Goal: Book appointment/travel/reservation

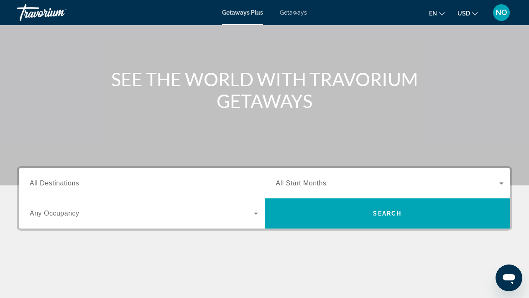
scroll to position [66, 0]
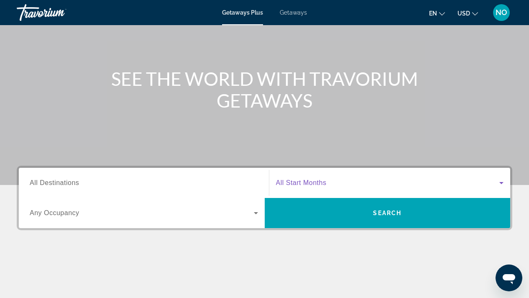
click at [501, 183] on icon "Search widget" at bounding box center [501, 183] width 4 height 2
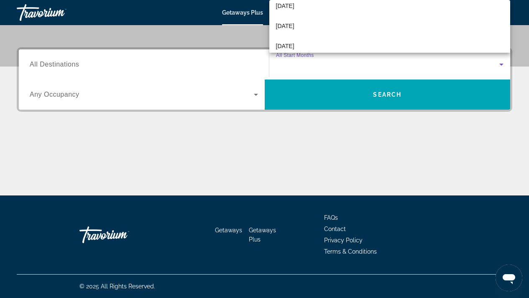
scroll to position [60, 0]
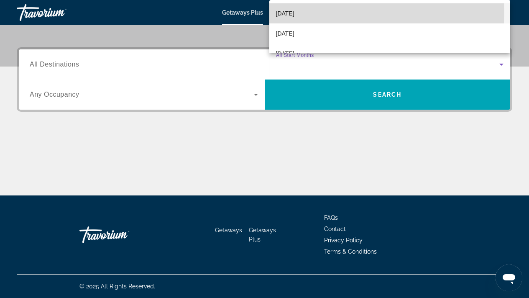
click at [355, 12] on mat-option "[DATE]" at bounding box center [389, 13] width 241 height 20
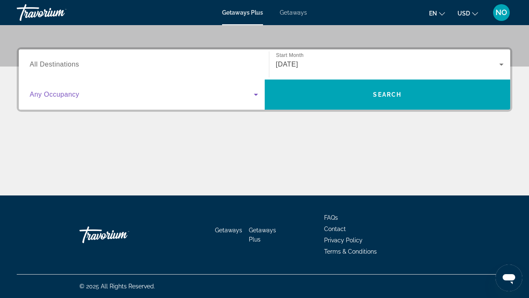
click at [256, 97] on icon "Search widget" at bounding box center [256, 95] width 10 height 10
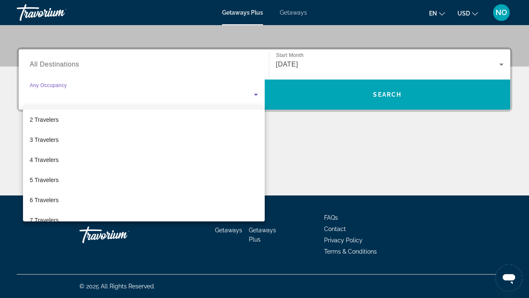
scroll to position [0, 0]
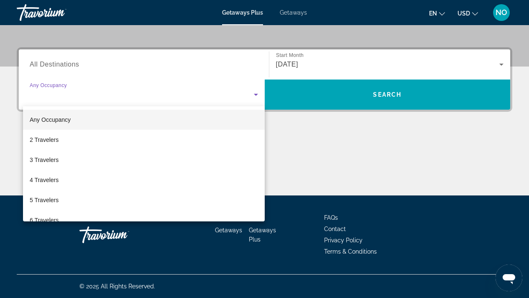
click at [309, 149] on div at bounding box center [264, 149] width 529 height 298
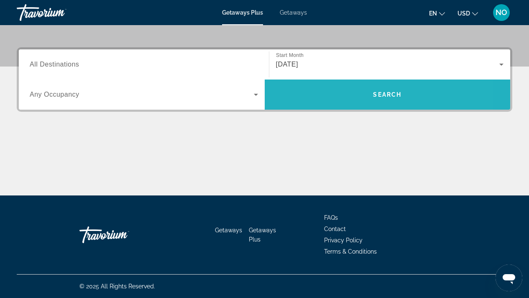
click at [343, 100] on span "Search" at bounding box center [388, 95] width 246 height 20
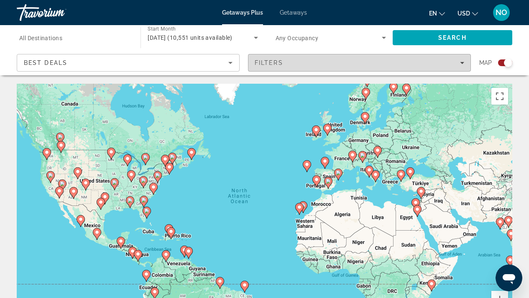
click at [463, 62] on icon "Filters" at bounding box center [462, 63] width 4 height 4
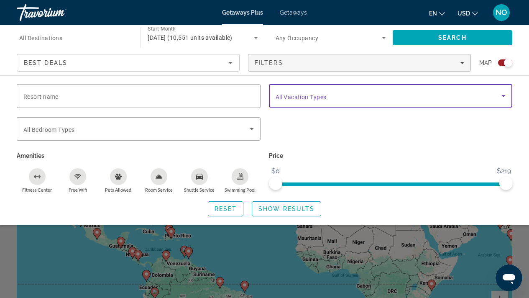
click at [504, 96] on icon "Search widget" at bounding box center [504, 96] width 4 height 2
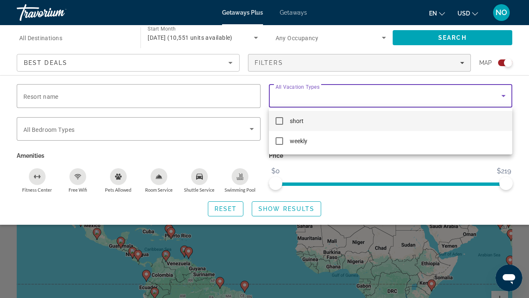
click at [502, 97] on div at bounding box center [264, 149] width 529 height 298
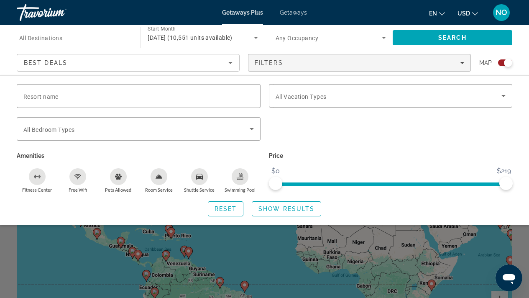
click at [229, 63] on icon "Sort by" at bounding box center [230, 63] width 10 height 10
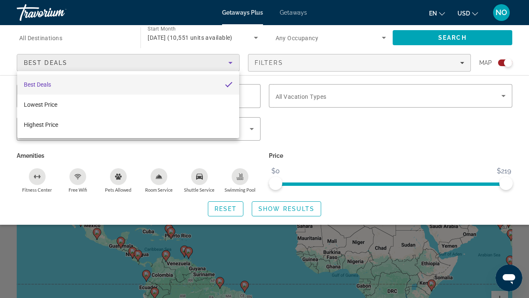
click at [229, 67] on div at bounding box center [264, 149] width 529 height 298
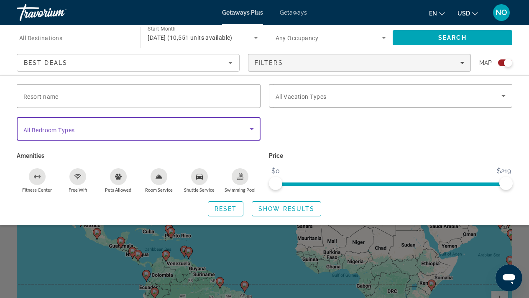
click at [252, 130] on icon "Search widget" at bounding box center [252, 129] width 10 height 10
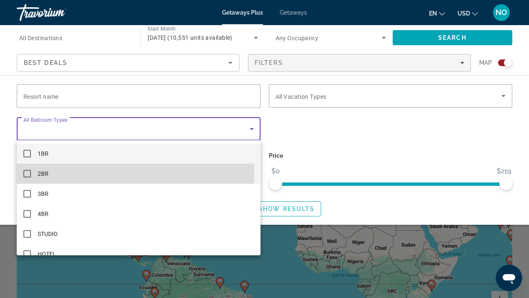
click at [30, 174] on mat-pseudo-checkbox at bounding box center [27, 174] width 8 height 8
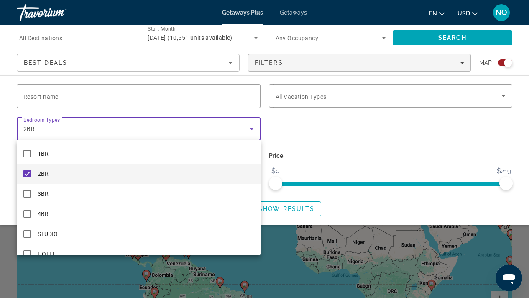
click at [282, 131] on div at bounding box center [264, 149] width 529 height 298
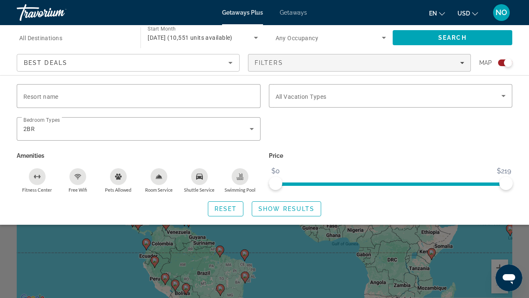
scroll to position [29, 0]
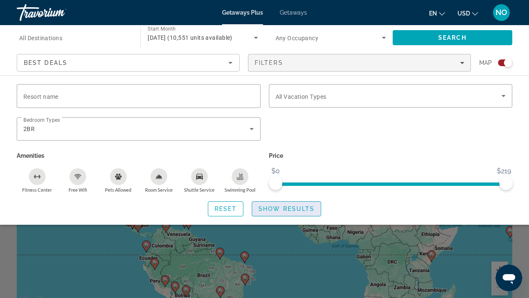
click at [274, 209] on span "Show Results" at bounding box center [287, 208] width 56 height 7
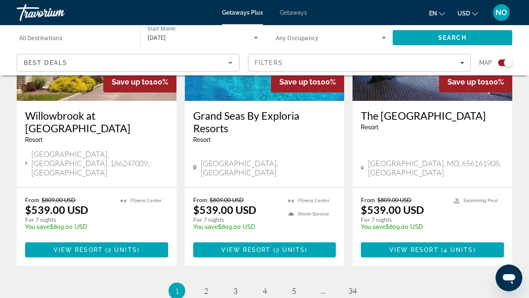
scroll to position [1326, 0]
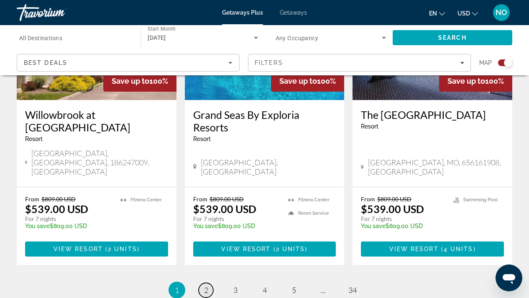
click at [210, 283] on link "page 2" at bounding box center [206, 290] width 15 height 15
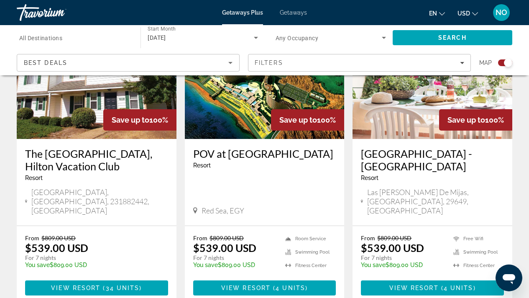
scroll to position [1306, 0]
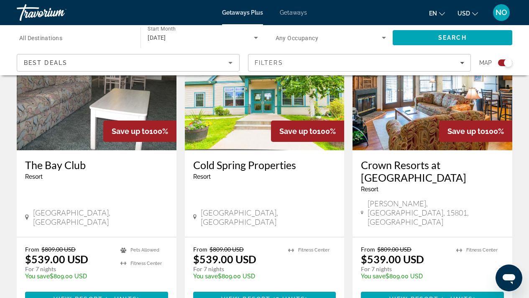
scroll to position [1294, 0]
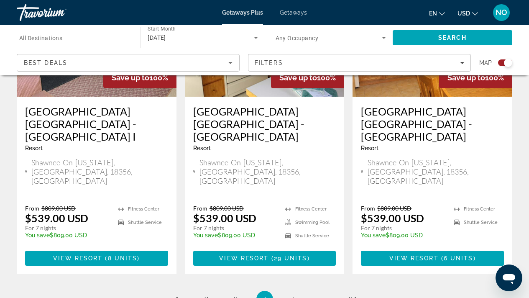
scroll to position [1308, 0]
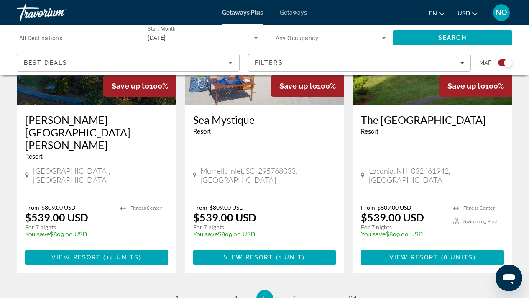
scroll to position [1318, 0]
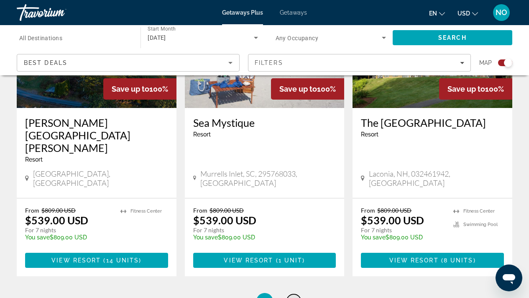
click at [291, 294] on link "page 6" at bounding box center [294, 301] width 15 height 15
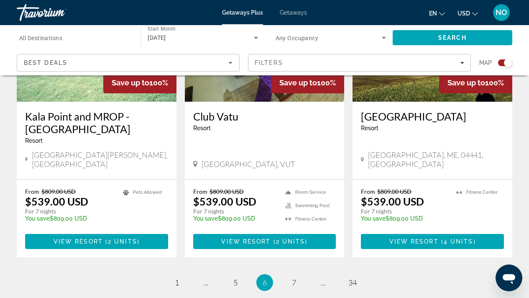
scroll to position [1329, 0]
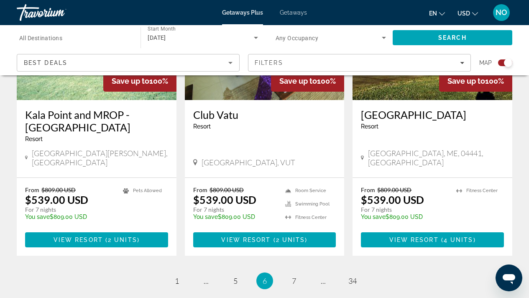
click at [293, 272] on li "page 7" at bounding box center [294, 280] width 17 height 17
click at [297, 274] on link "page 7" at bounding box center [294, 281] width 15 height 15
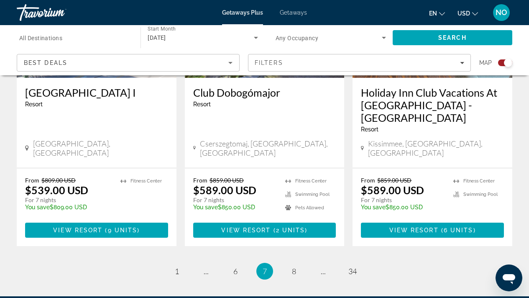
scroll to position [1352, 0]
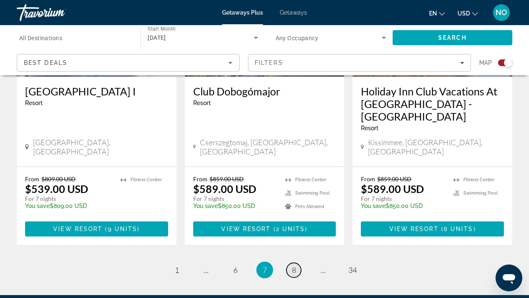
click at [292, 265] on span "8" at bounding box center [294, 269] width 4 height 9
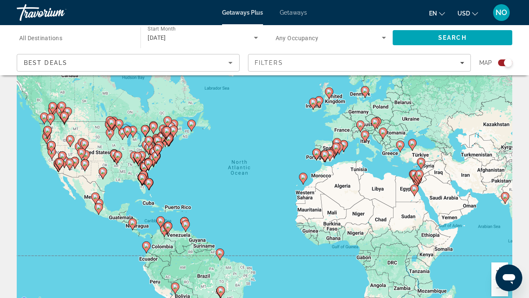
scroll to position [22, 0]
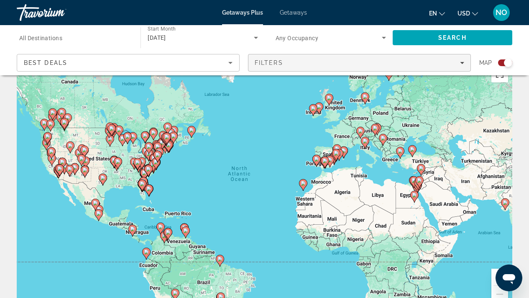
click at [465, 59] on span "Filters" at bounding box center [359, 63] width 222 height 20
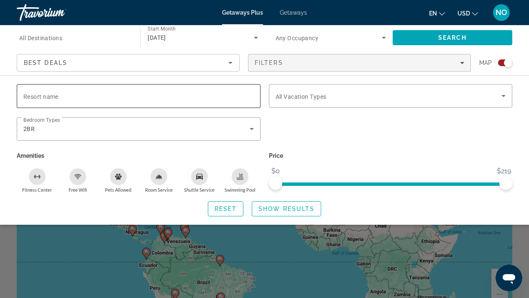
click at [152, 98] on input "Resort name" at bounding box center [138, 96] width 230 height 10
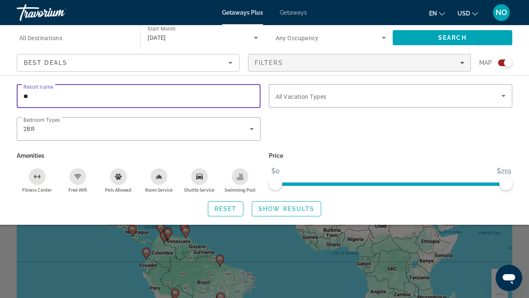
type input "*"
type input "********"
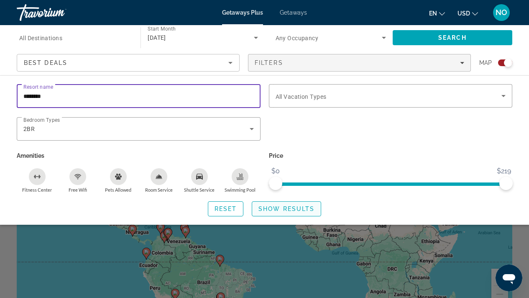
click at [303, 211] on span "Show Results" at bounding box center [287, 208] width 56 height 7
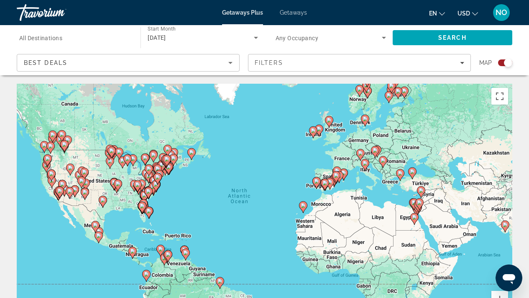
click at [91, 37] on input "Destination All Destinations" at bounding box center [74, 38] width 110 height 10
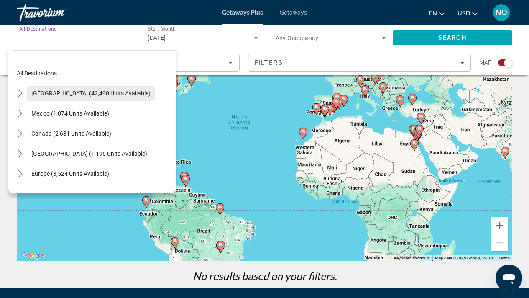
click at [84, 92] on span "[GEOGRAPHIC_DATA] (42,490 units available)" at bounding box center [90, 93] width 119 height 7
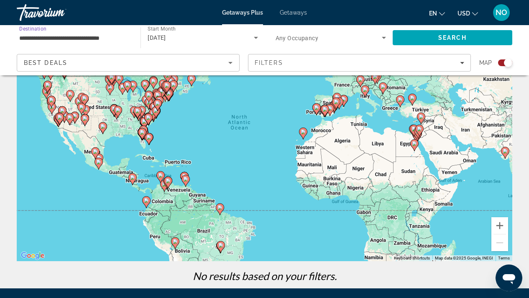
click at [317, 35] on span "Any Occupancy" at bounding box center [297, 38] width 43 height 7
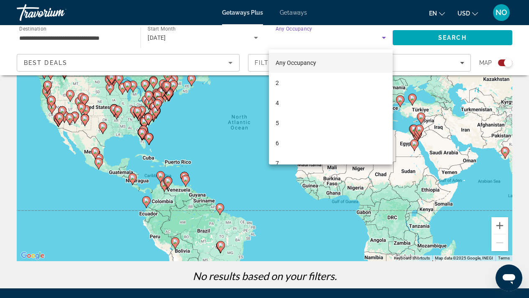
click at [208, 115] on div at bounding box center [264, 149] width 529 height 298
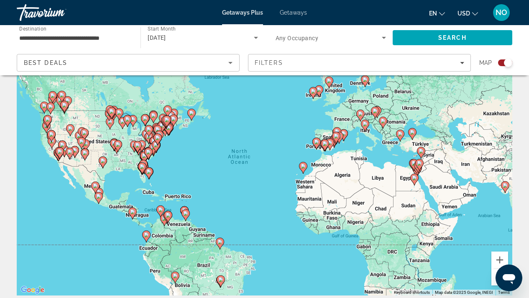
scroll to position [37, 0]
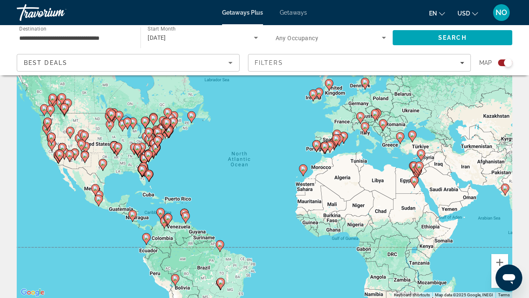
click at [88, 145] on icon "Main content" at bounding box center [86, 147] width 8 height 11
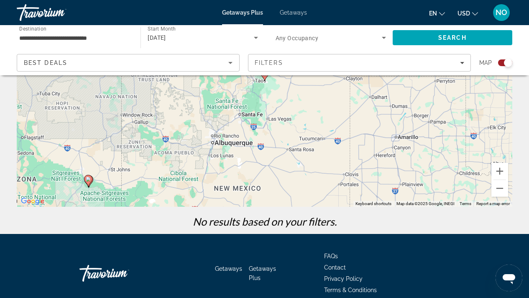
scroll to position [128, 0]
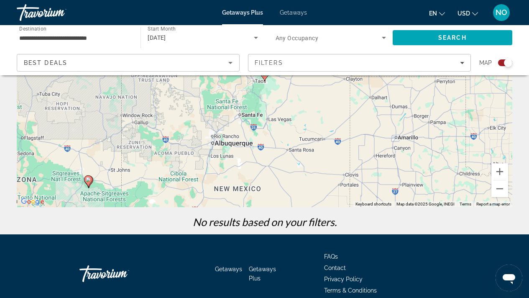
click at [87, 179] on image "Main content" at bounding box center [88, 179] width 5 height 5
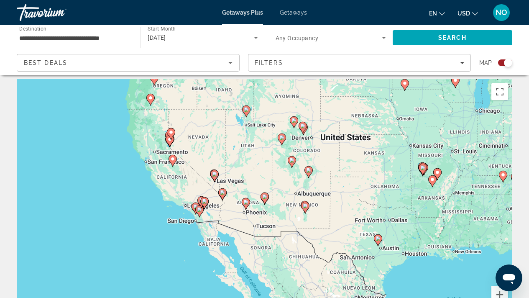
scroll to position [0, 0]
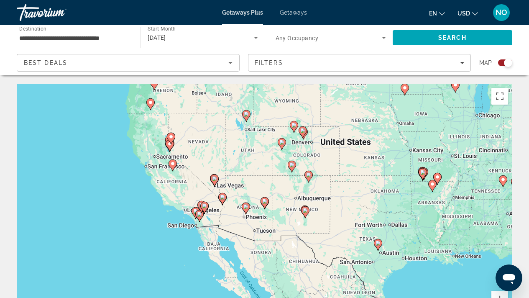
click at [292, 164] on image "Main content" at bounding box center [291, 164] width 5 height 5
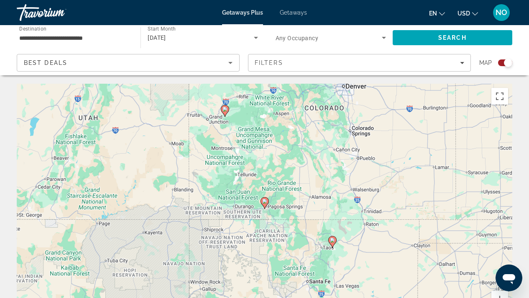
click at [264, 205] on icon "Main content" at bounding box center [265, 202] width 8 height 11
type input "**********"
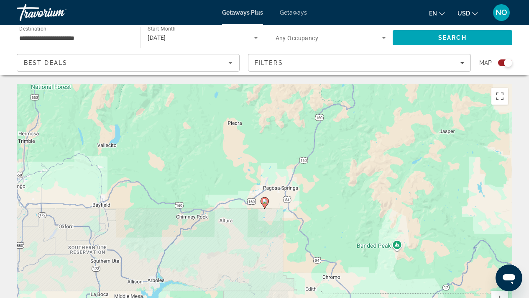
click at [264, 205] on icon "Main content" at bounding box center [265, 202] width 8 height 11
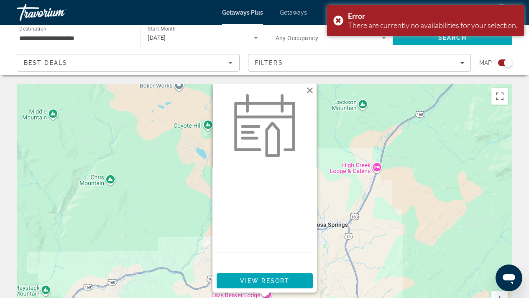
click at [174, 236] on div "To activate drag with keyboard, press Alt + Enter. Once in keyboard drag state,…" at bounding box center [265, 209] width 496 height 251
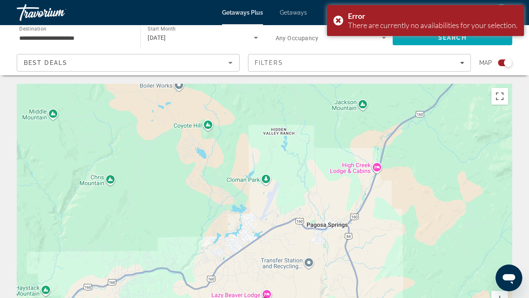
click at [174, 236] on div "To activate drag with keyboard, press Alt + Enter. Once in keyboard drag state,…" at bounding box center [265, 209] width 496 height 251
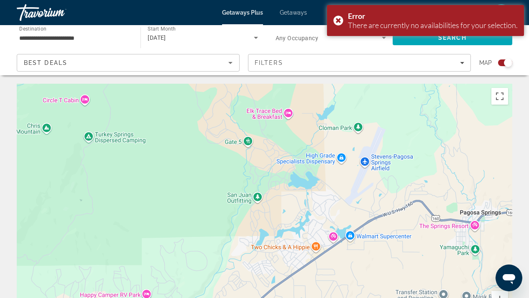
click at [174, 236] on div "To activate drag with keyboard, press Alt + Enter. Once in keyboard drag state,…" at bounding box center [265, 209] width 496 height 251
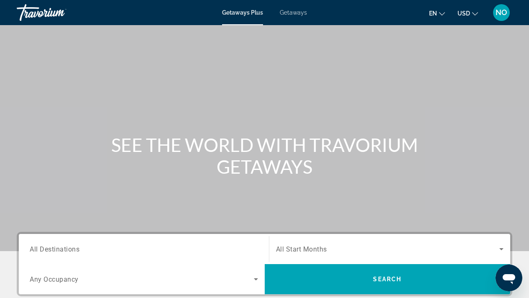
click at [501, 11] on span "NO" at bounding box center [502, 12] width 12 height 8
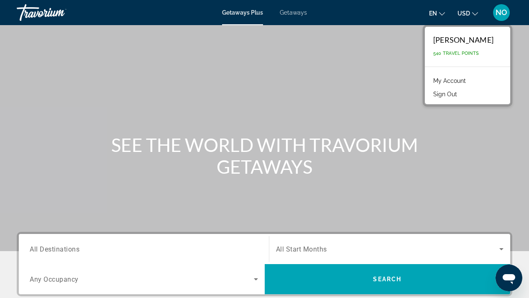
click at [0, 193] on div "Main content" at bounding box center [264, 125] width 529 height 251
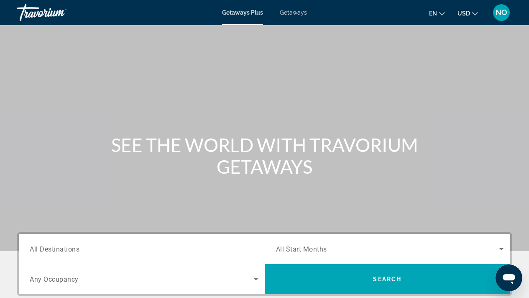
click at [297, 13] on span "Getaways" at bounding box center [293, 12] width 27 height 7
click at [503, 248] on icon "Search widget" at bounding box center [502, 249] width 10 height 10
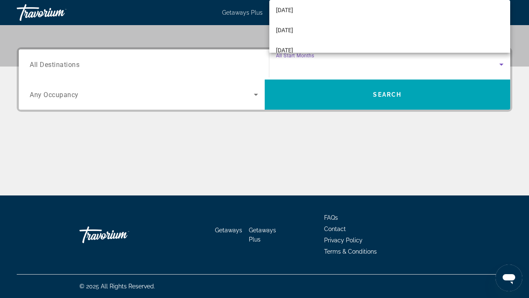
scroll to position [105, 0]
drag, startPoint x: 510, startPoint y: 20, endPoint x: 510, endPoint y: 10, distance: 10.9
click at [510, 10] on div "All Start Months [DATE] [DATE] [DATE] [DATE] [DATE] [DATE] [DATE] [DATE] [DATE]…" at bounding box center [264, 149] width 529 height 298
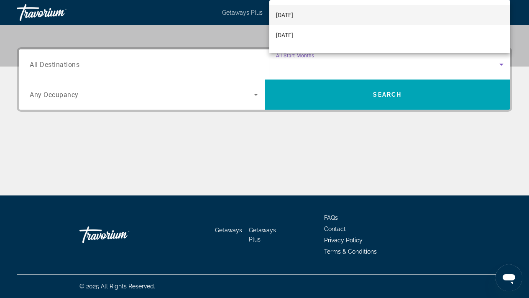
click at [293, 12] on span "[DATE]" at bounding box center [284, 15] width 17 height 10
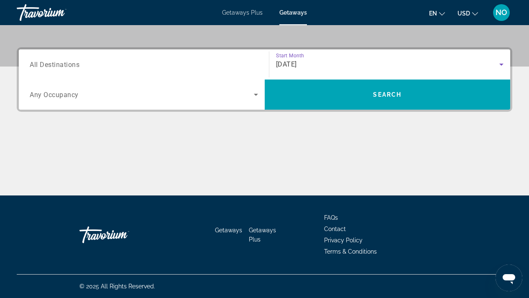
click at [500, 64] on icon "Search widget" at bounding box center [502, 64] width 10 height 10
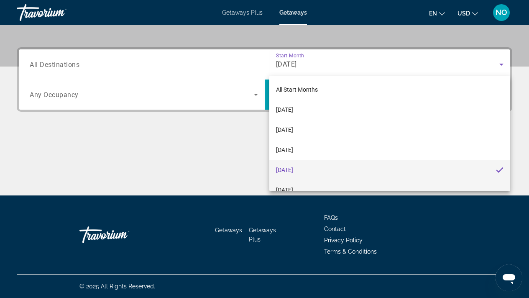
click at [483, 184] on mat-option "[DATE]" at bounding box center [389, 190] width 241 height 20
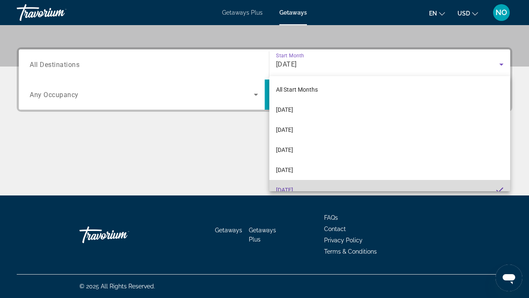
scroll to position [9, 0]
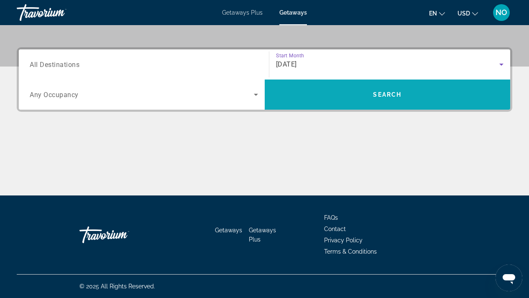
click at [409, 105] on span "Search" at bounding box center [388, 94] width 246 height 30
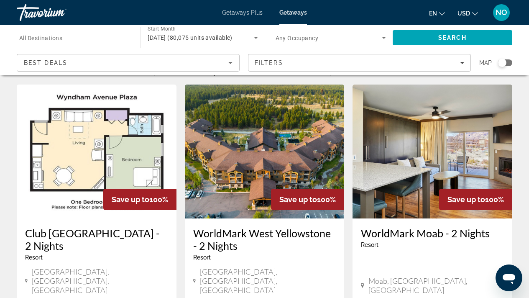
scroll to position [18, 0]
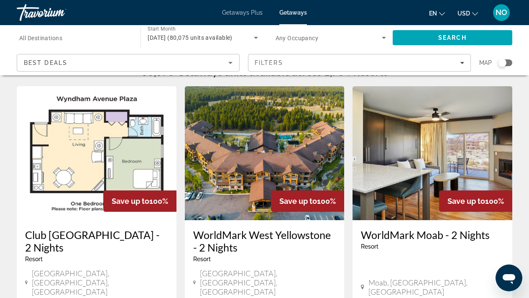
click at [502, 62] on div "Search widget" at bounding box center [502, 63] width 8 height 8
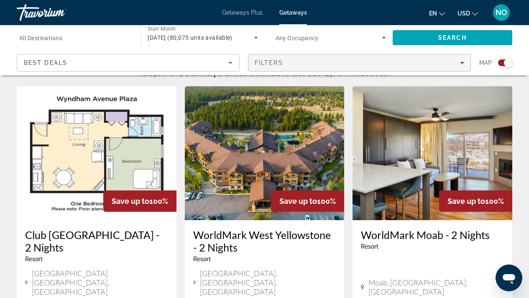
click at [462, 64] on icon "Filters" at bounding box center [462, 63] width 4 height 4
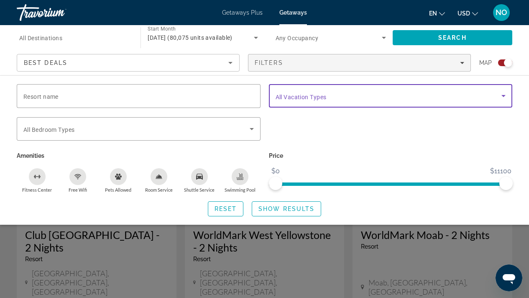
click at [504, 92] on icon "Search widget" at bounding box center [504, 96] width 10 height 10
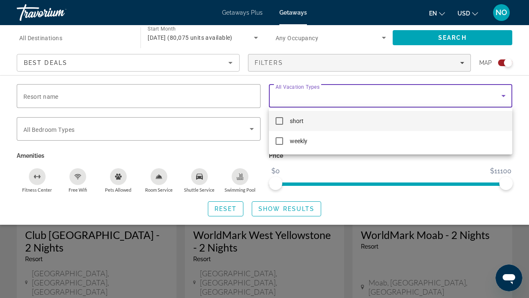
click at [504, 96] on div at bounding box center [264, 149] width 529 height 298
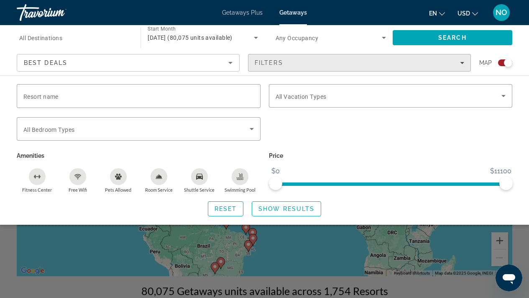
scroll to position [33, 0]
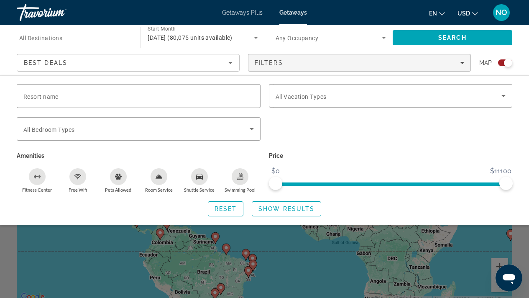
click at [440, 209] on div "Reset Show Results" at bounding box center [265, 208] width 496 height 15
click at [411, 220] on div "Resort name Vacation Types All Vacation Types Bedroom Types All Bedroom Types A…" at bounding box center [264, 149] width 529 height 149
click at [416, 259] on div "Search widget" at bounding box center [264, 211] width 529 height 172
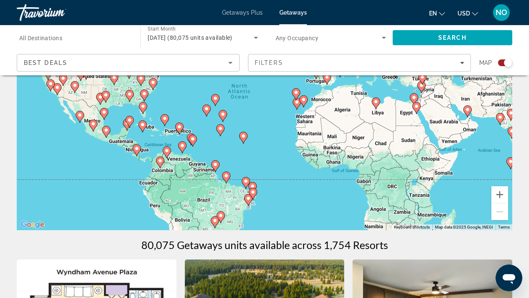
scroll to position [105, 0]
